Goal: Information Seeking & Learning: Learn about a topic

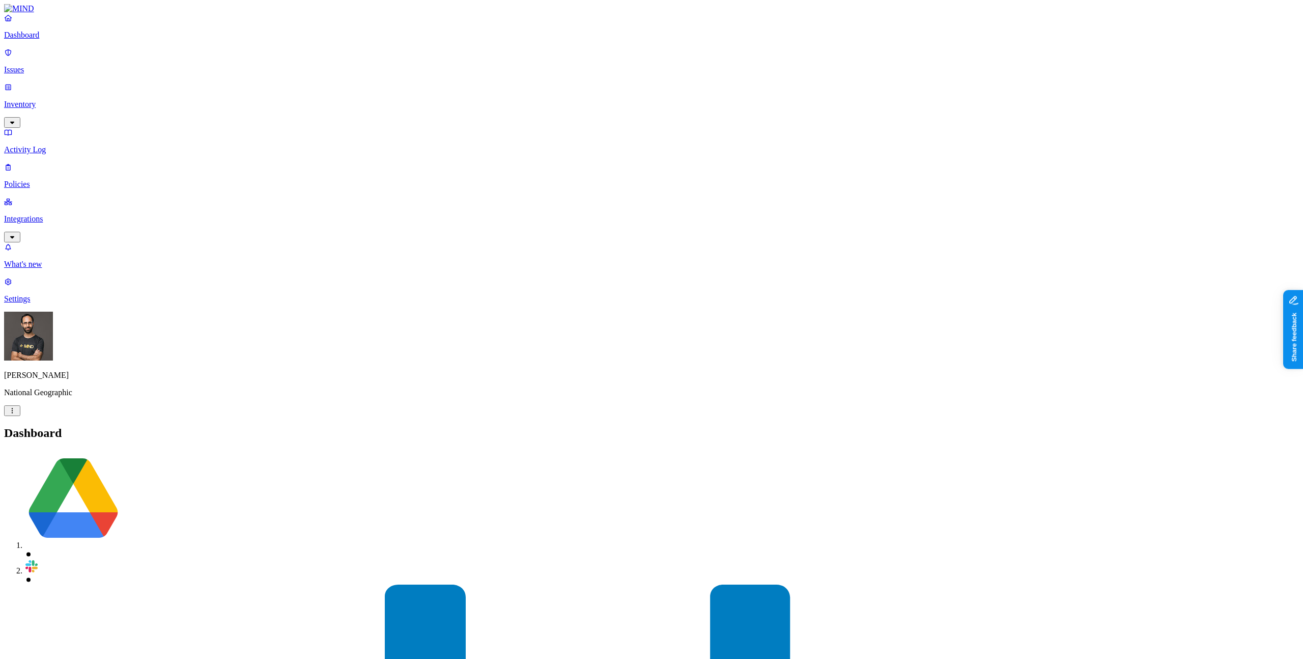
click at [76, 100] on p "Inventory" at bounding box center [651, 104] width 1295 height 9
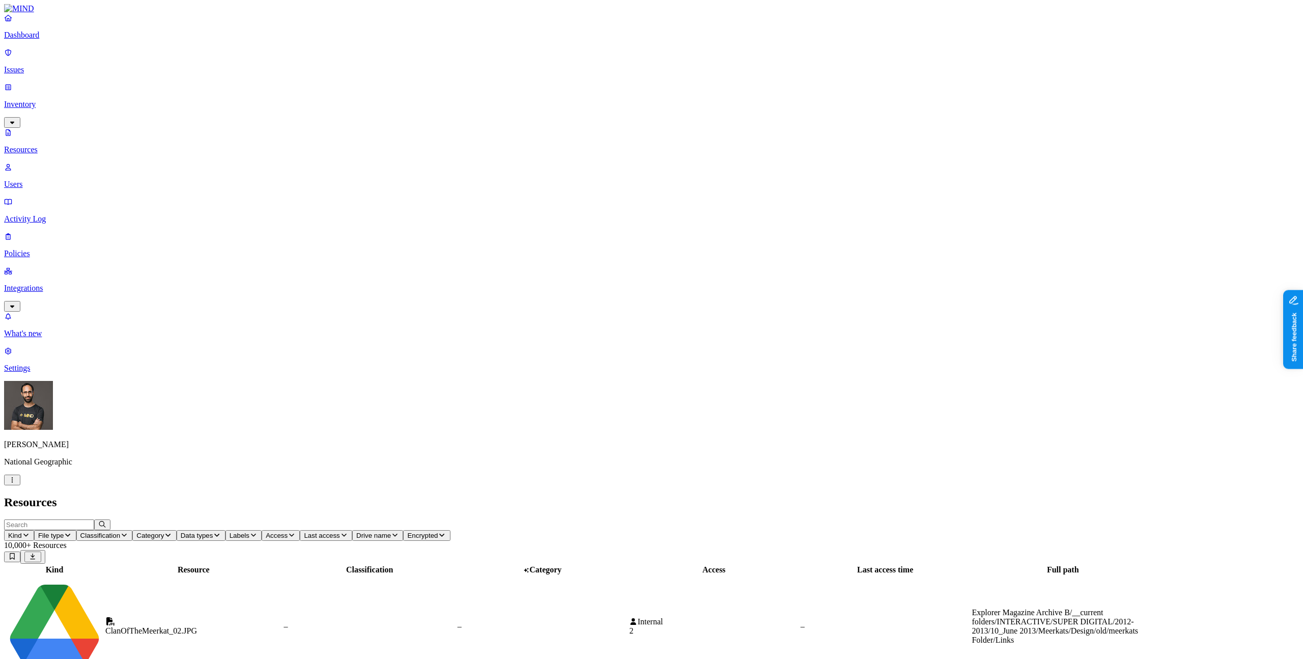
click at [61, 65] on p "Issues" at bounding box center [651, 69] width 1295 height 9
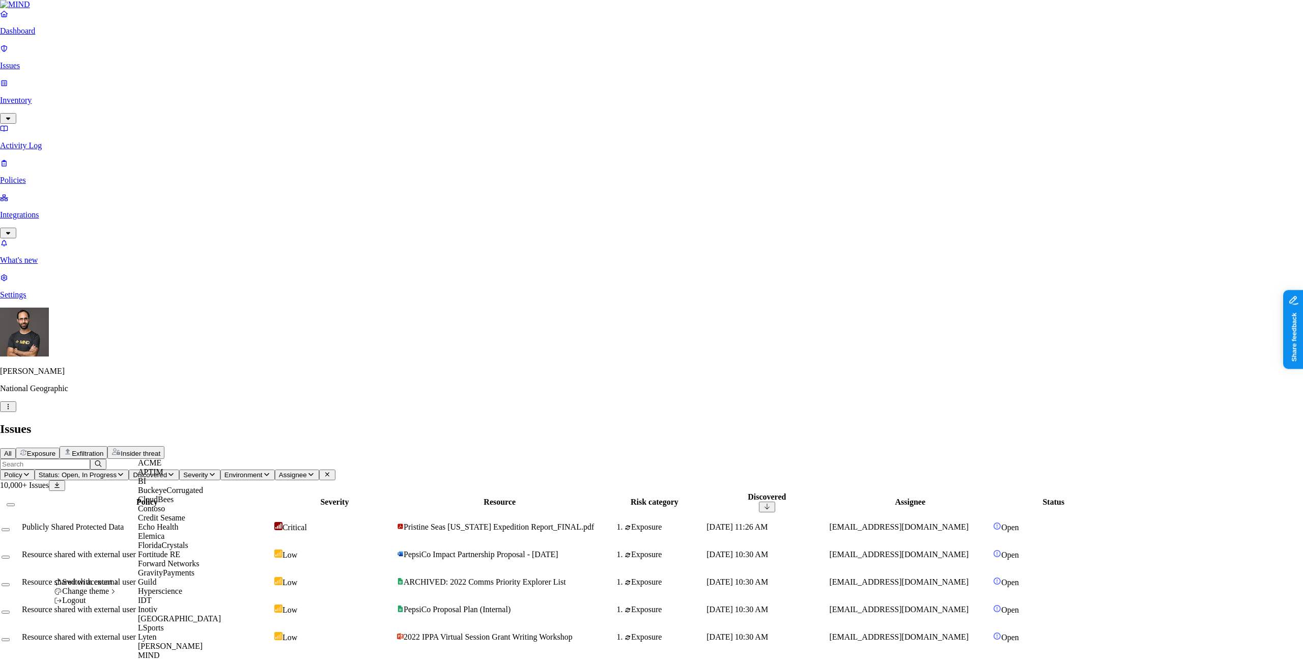
scroll to position [572, 0]
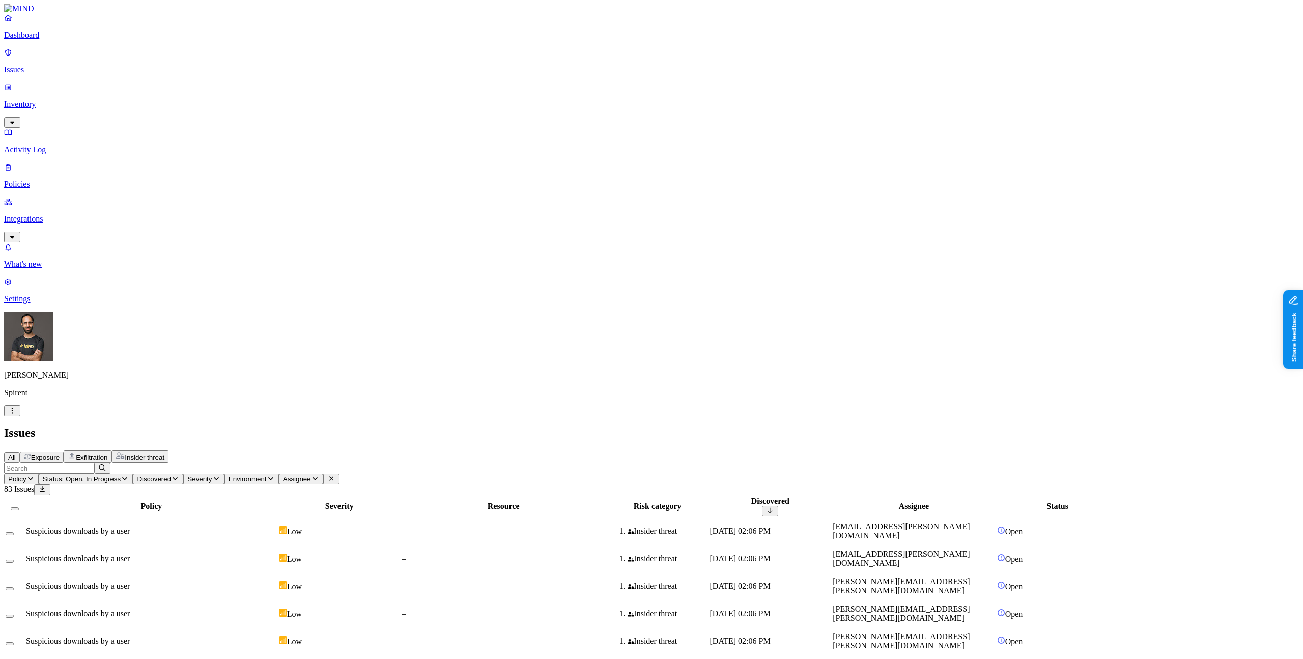
click at [277, 609] on div "Suspicious downloads by a user" at bounding box center [151, 613] width 251 height 9
click at [615, 450] on div "All Exposure Exfiltration Insider threat" at bounding box center [651, 456] width 1295 height 13
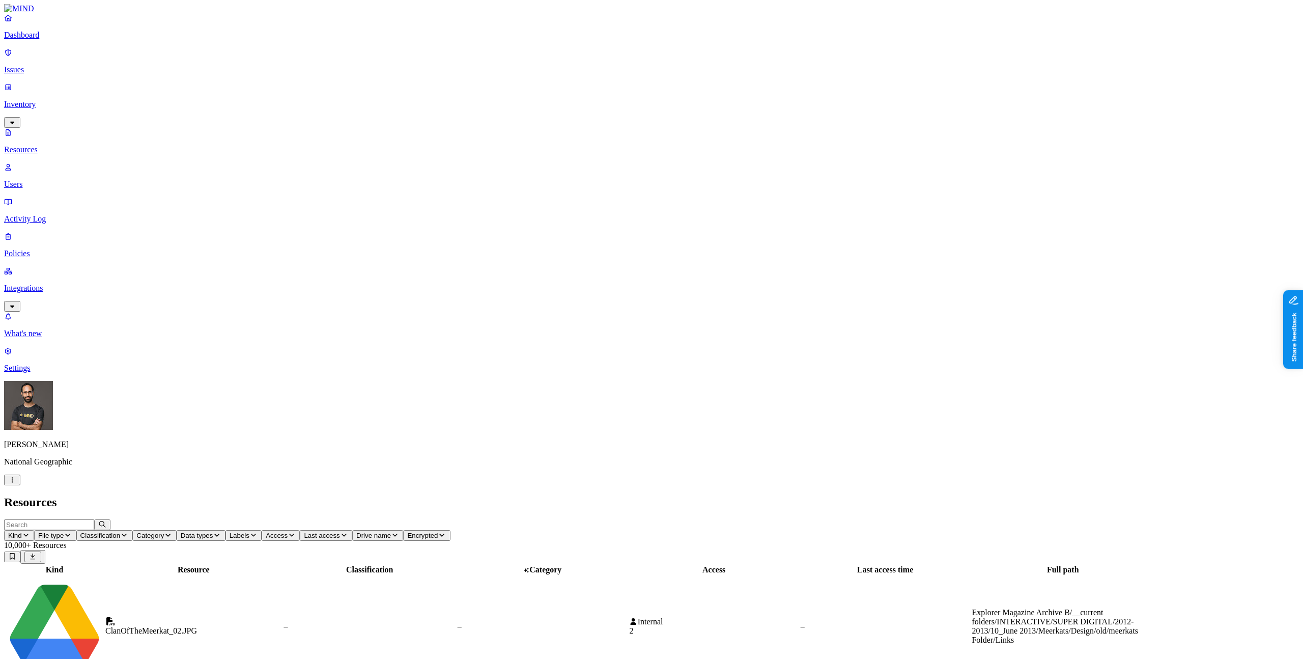
click at [58, 65] on p "Issues" at bounding box center [651, 69] width 1295 height 9
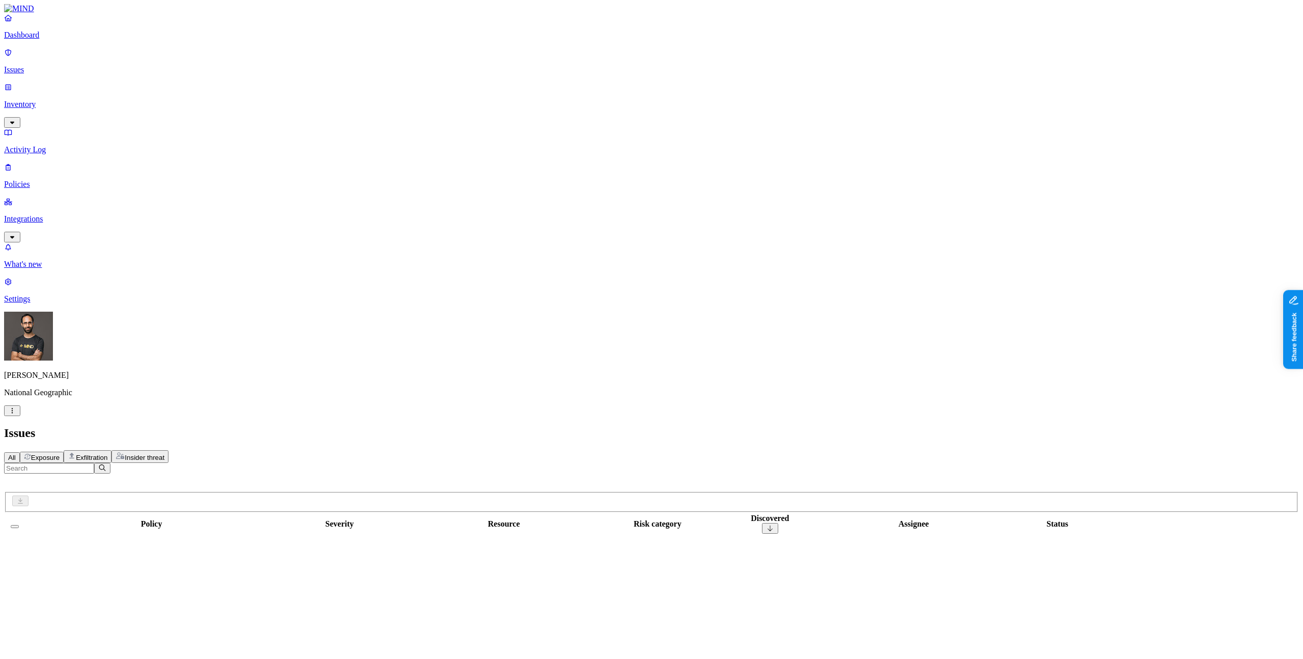
click at [164, 454] on span "Insider threat" at bounding box center [145, 458] width 40 height 8
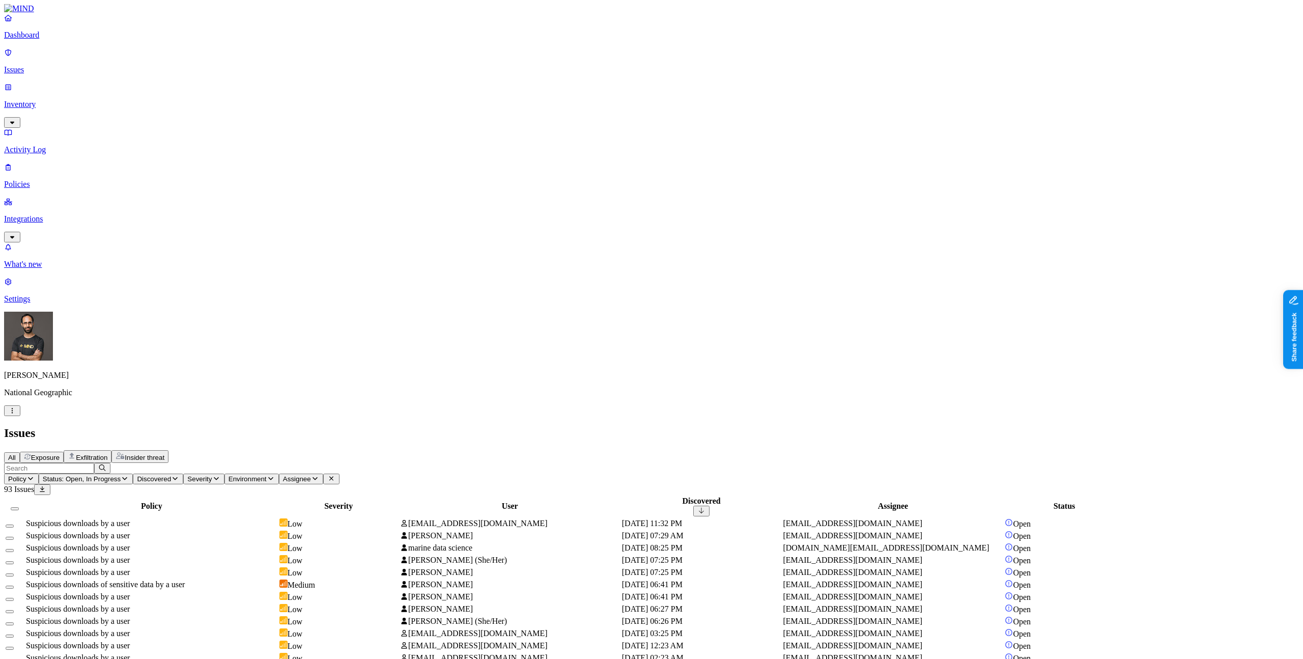
click at [121, 475] on span "Status: Open, In Progress" at bounding box center [82, 479] width 78 height 8
click at [263, 107] on div "In Progress" at bounding box center [263, 126] width 0 height 39
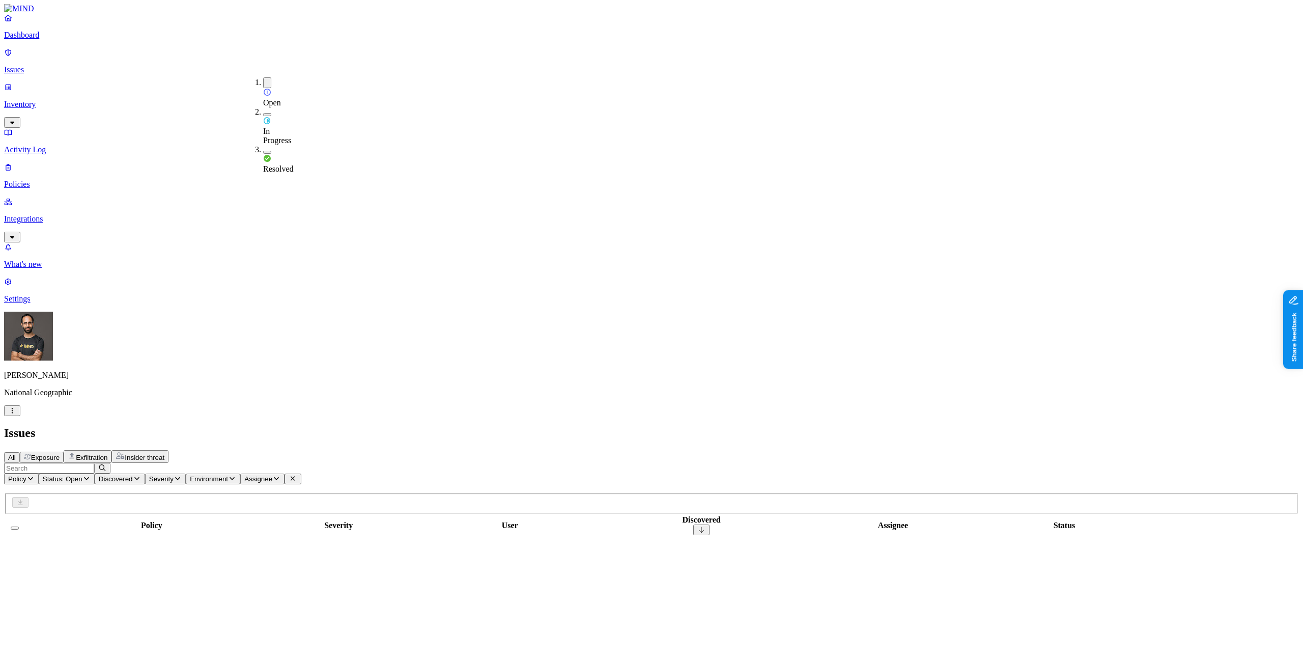
click at [263, 81] on button "button" at bounding box center [267, 82] width 8 height 11
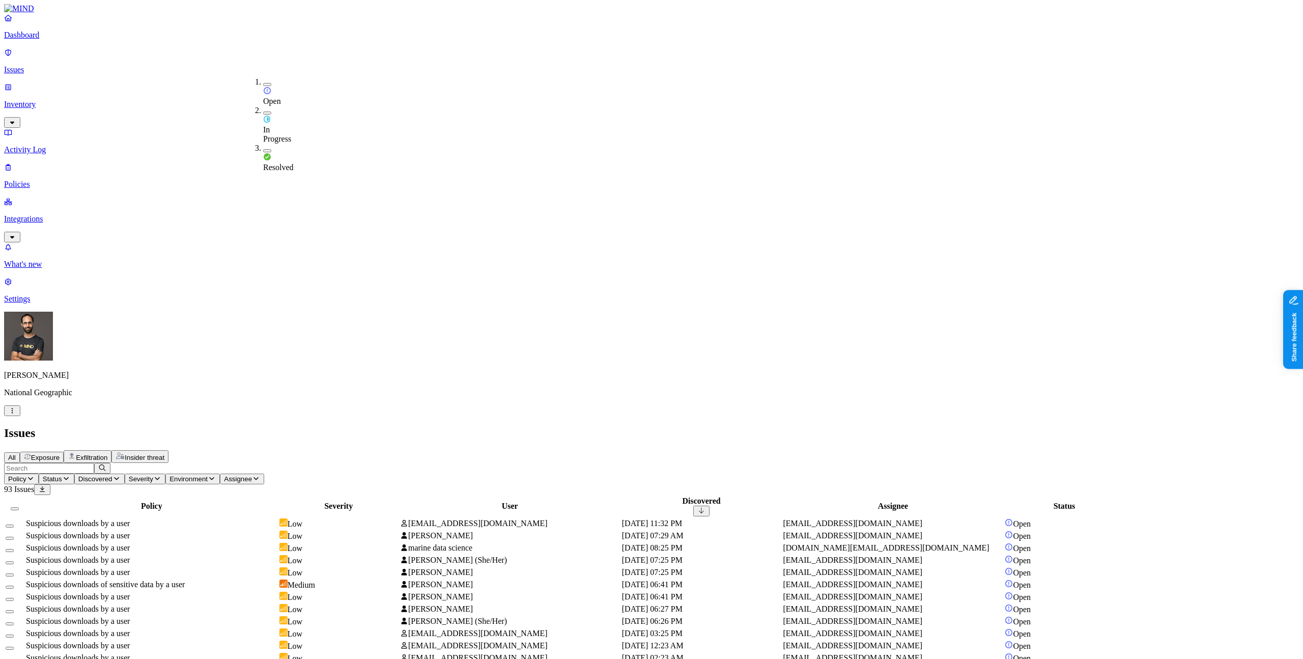
click at [560, 426] on div "Issues" at bounding box center [651, 433] width 1295 height 14
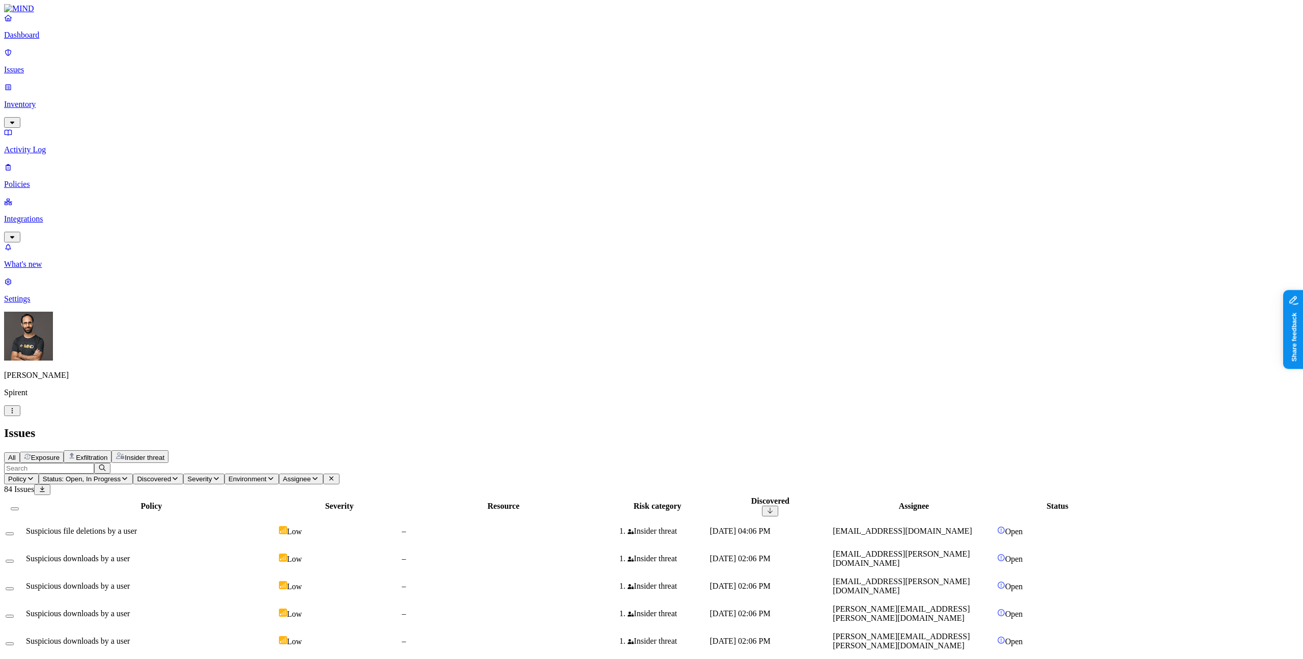
click at [526, 450] on div "All Exposure Exfiltration Insider threat" at bounding box center [651, 456] width 1295 height 13
